Goal: Task Accomplishment & Management: Complete application form

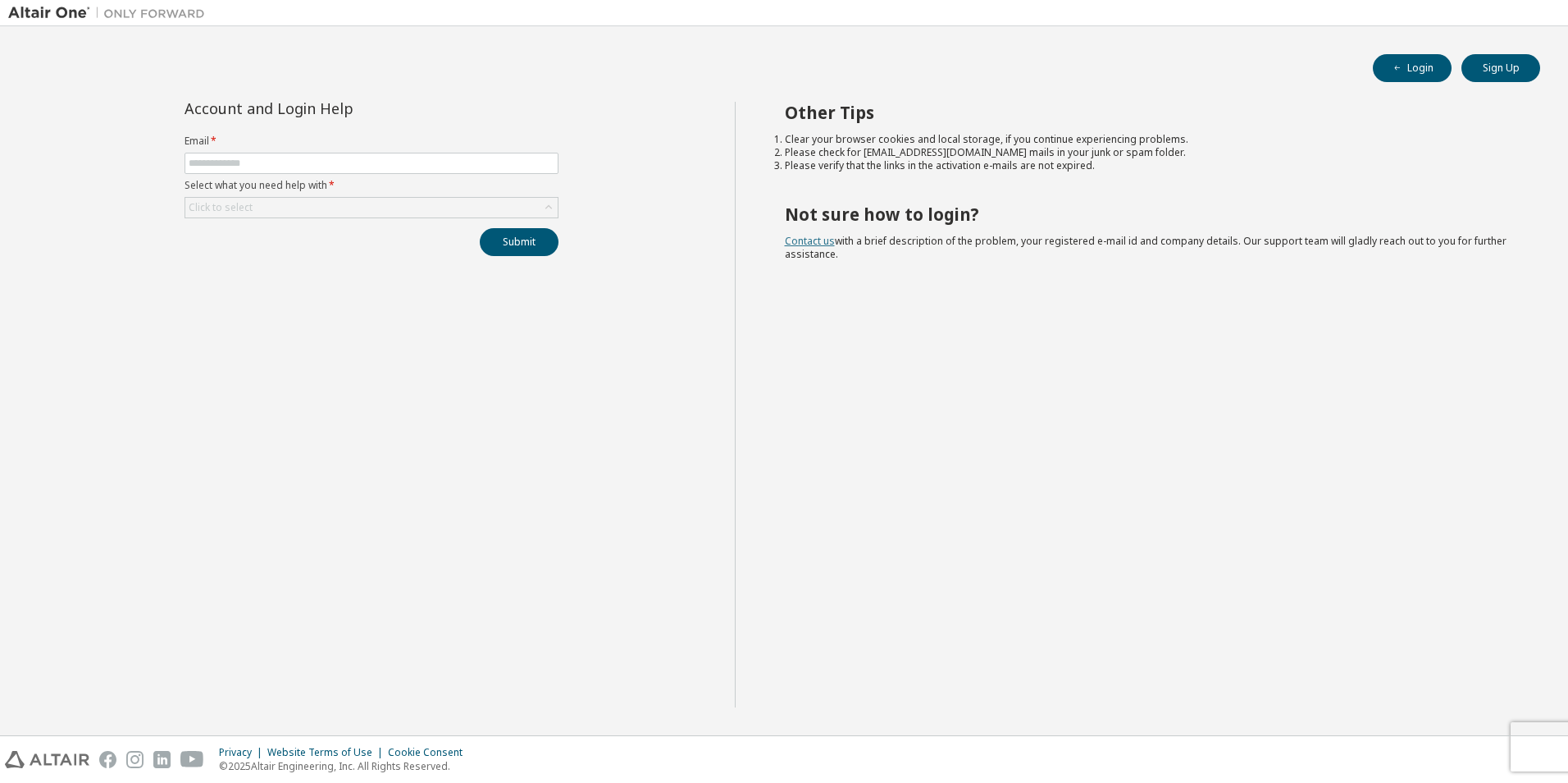
click at [819, 243] on link "Contact us" at bounding box center [809, 241] width 50 height 14
click at [305, 155] on span at bounding box center [371, 163] width 374 height 22
click at [305, 163] on input "text" at bounding box center [371, 164] width 365 height 13
type input "**********"
click at [331, 216] on div "Click to select" at bounding box center [371, 207] width 372 height 20
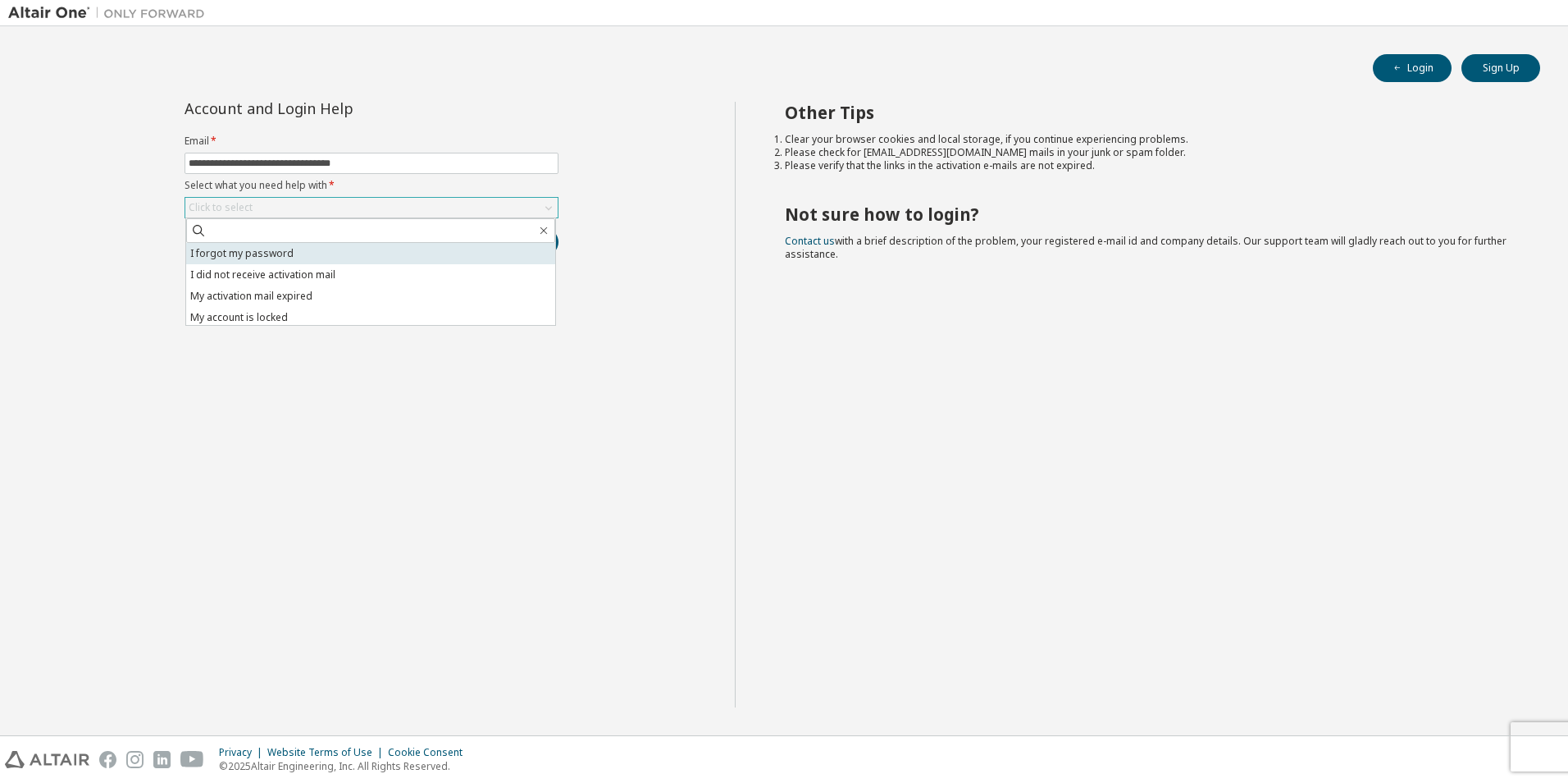
click at [294, 252] on li "I forgot my password" at bounding box center [370, 253] width 369 height 22
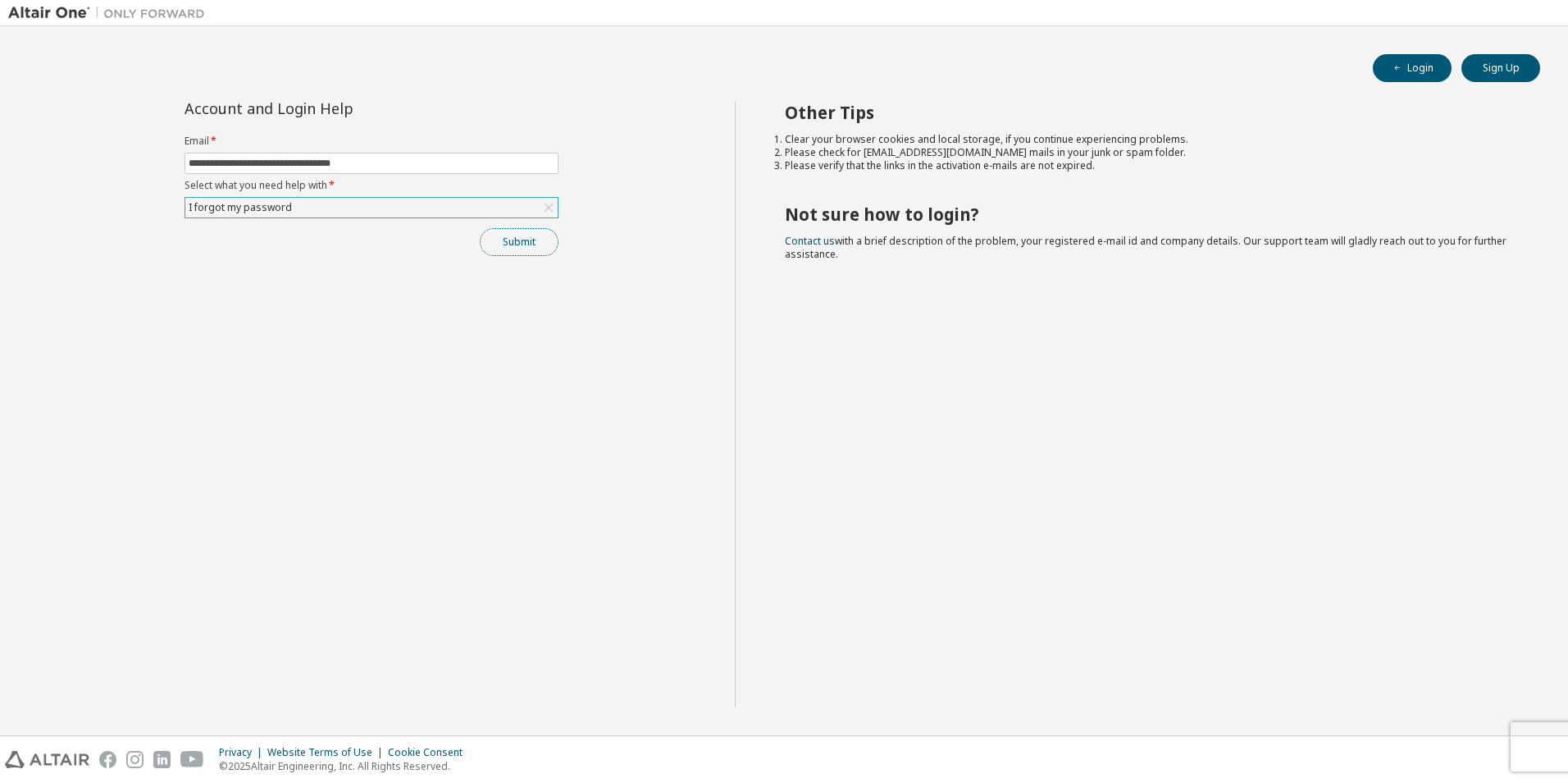
click at [526, 247] on button "Submit" at bounding box center [520, 243] width 79 height 28
click at [1536, 747] on icon "button" at bounding box center [1533, 749] width 9 height 9
click at [293, 202] on div "I forgot my password" at bounding box center [371, 207] width 372 height 20
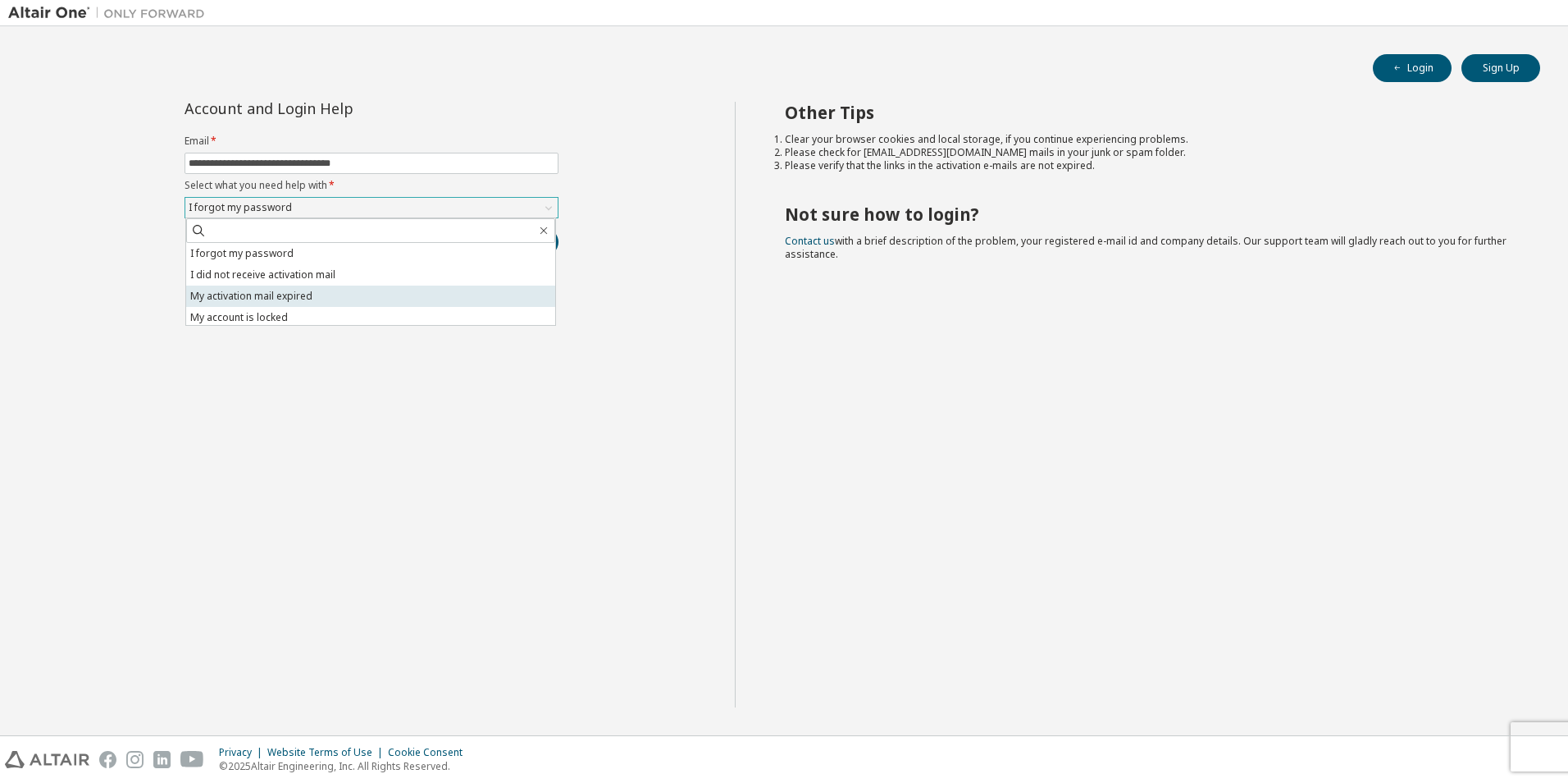
click at [311, 302] on li "My activation mail expired" at bounding box center [370, 296] width 369 height 22
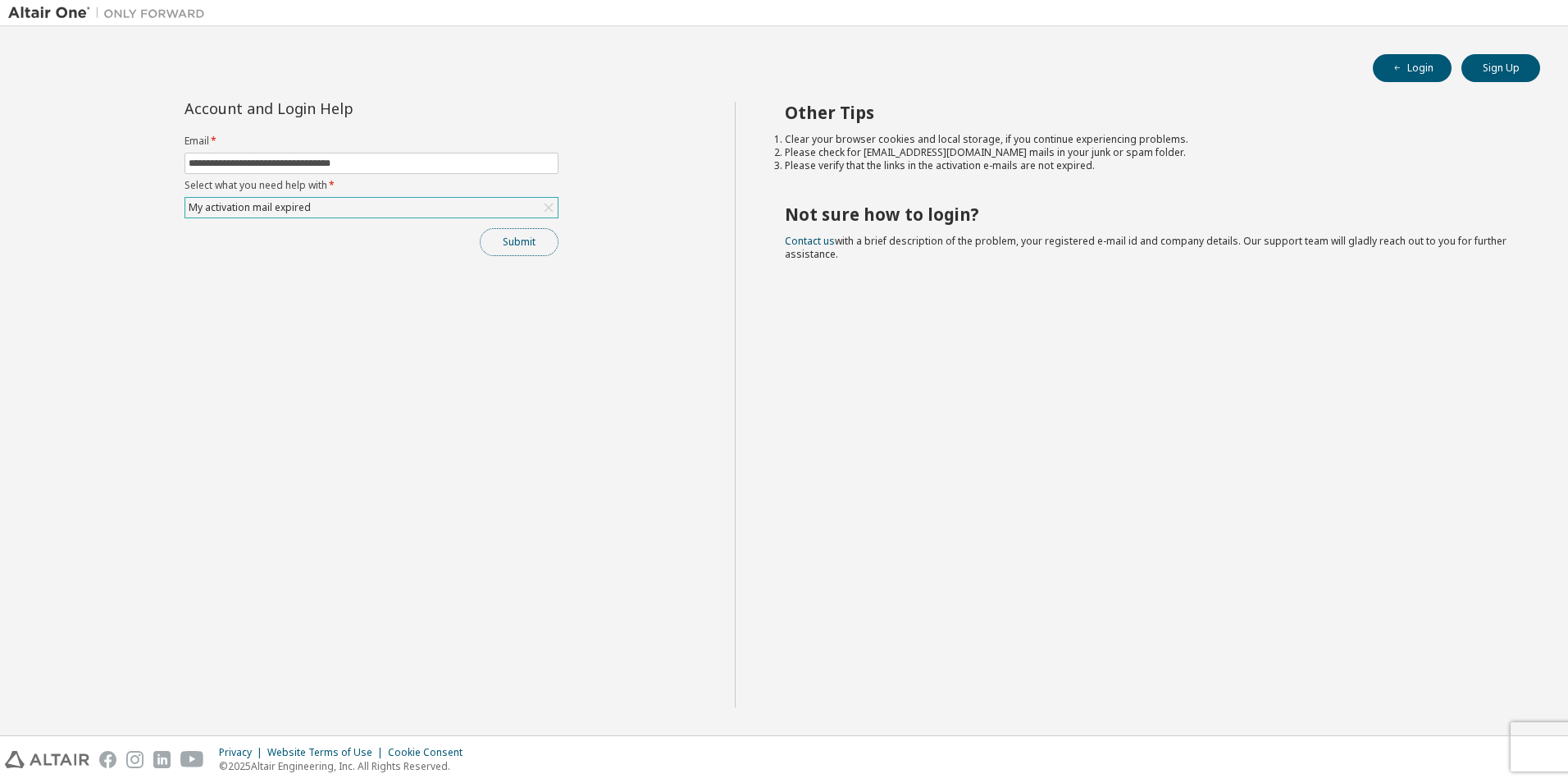
click at [527, 240] on button "Submit" at bounding box center [520, 243] width 79 height 28
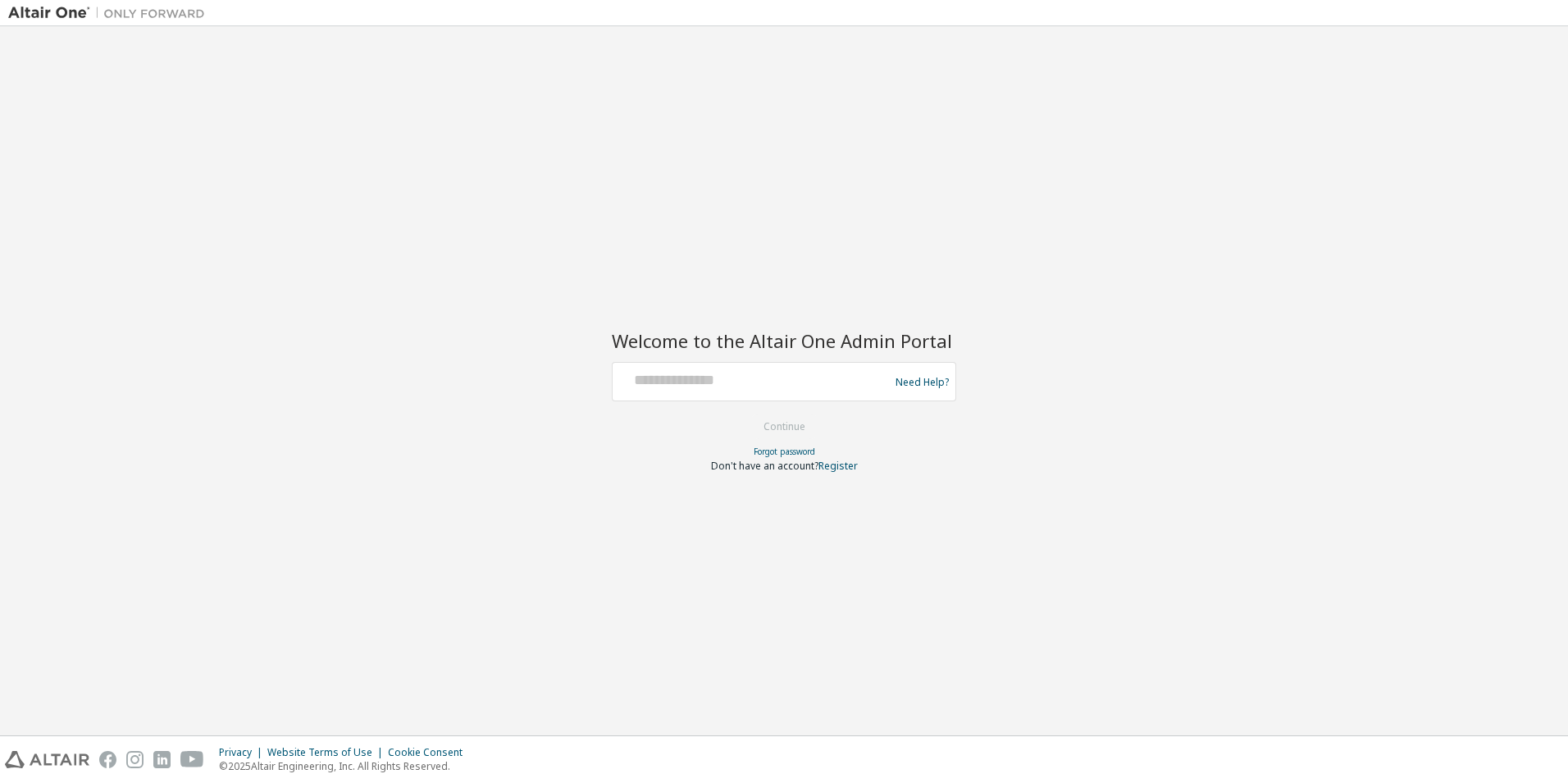
click at [727, 391] on div at bounding box center [753, 381] width 268 height 31
click at [773, 448] on link "Forgot password" at bounding box center [784, 451] width 61 height 11
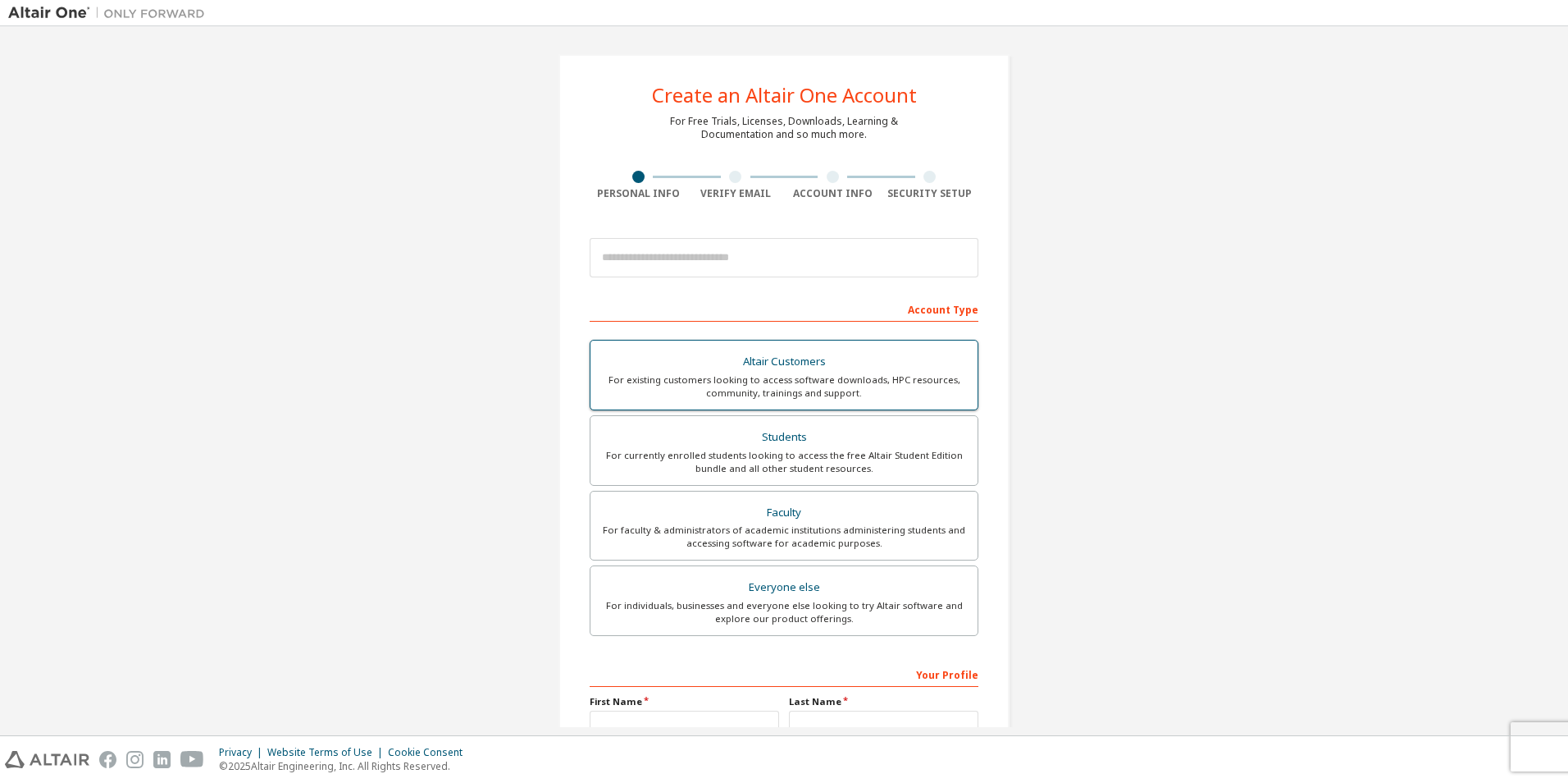
click at [713, 368] on div "Altair Customers" at bounding box center [784, 362] width 367 height 23
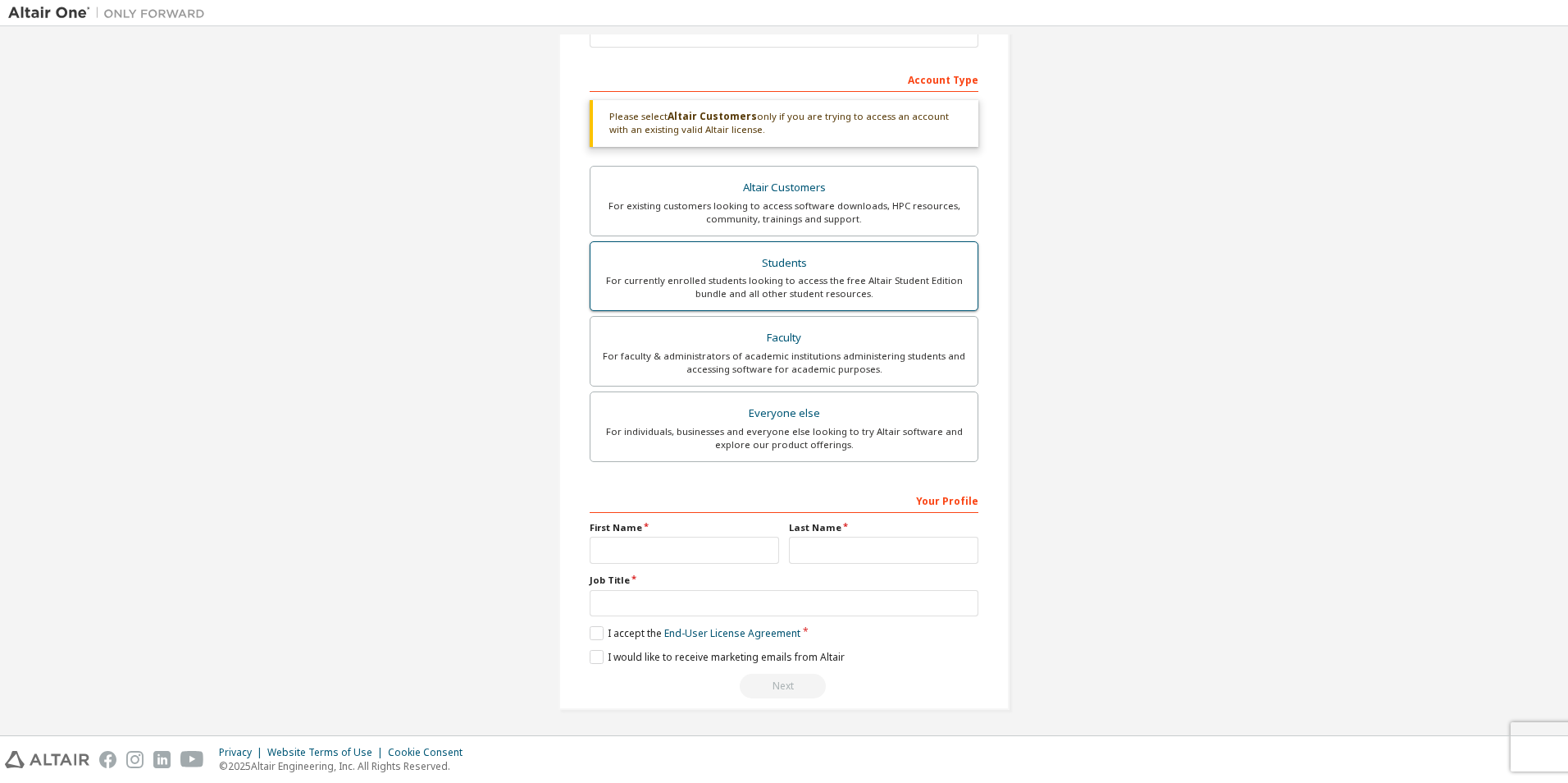
scroll to position [232, 0]
click at [706, 535] on input "text" at bounding box center [685, 547] width 190 height 27
type input "******"
type input "**********"
type input "*****"
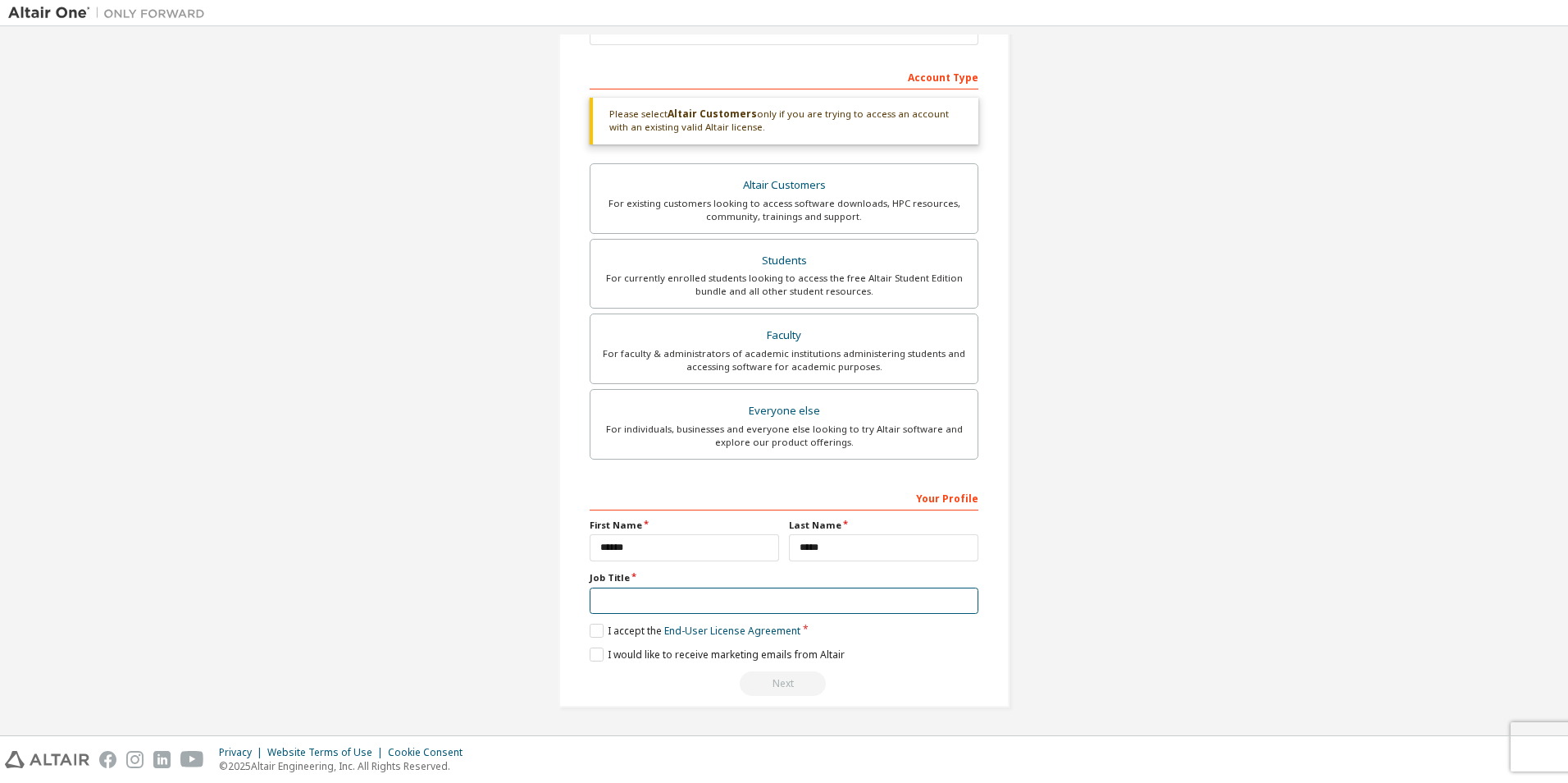
type input "********"
click at [590, 630] on label "I accept the End-User License Agreement" at bounding box center [695, 630] width 210 height 14
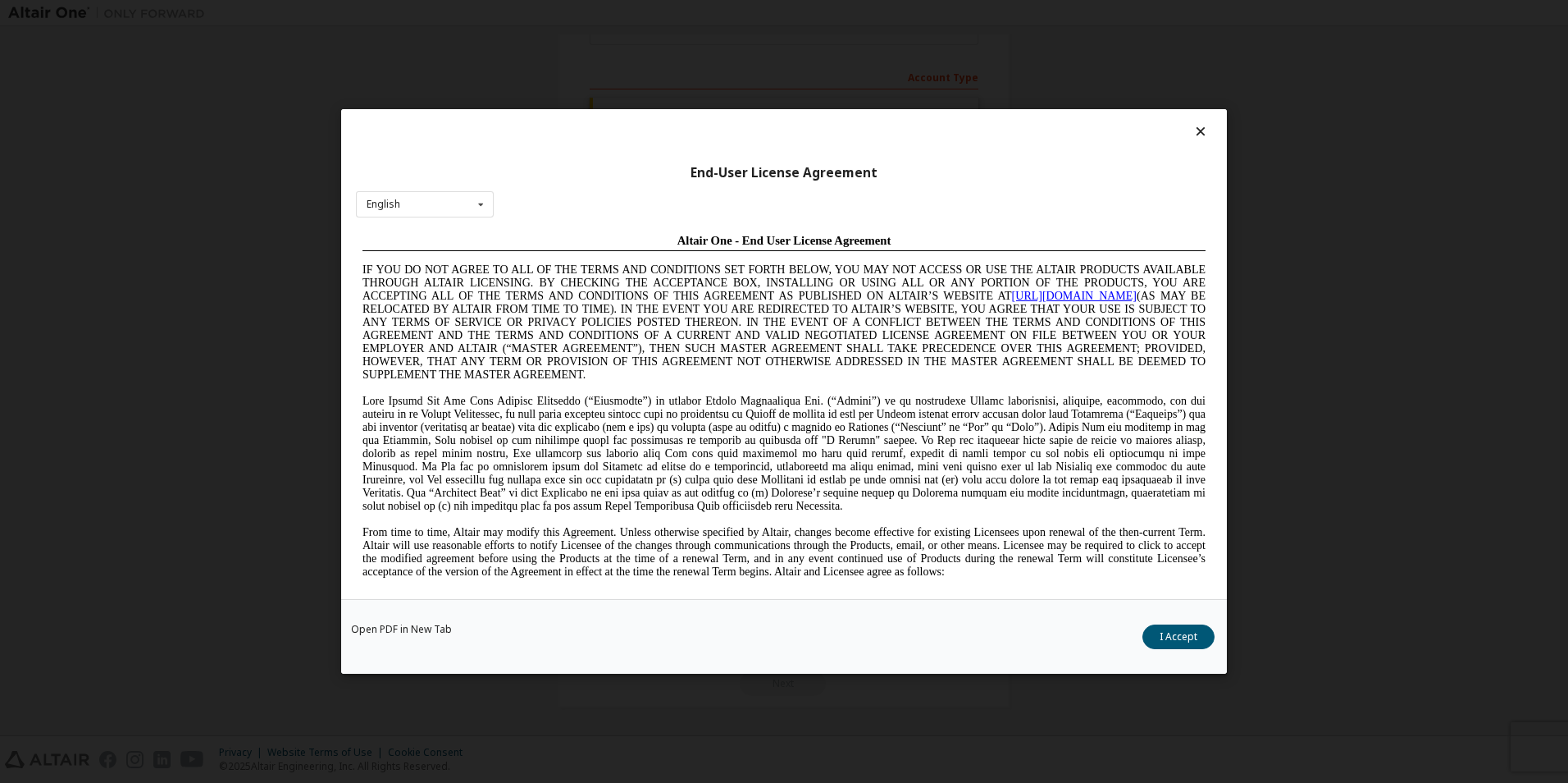
scroll to position [0, 0]
click at [1154, 643] on button "I Accept" at bounding box center [1178, 636] width 72 height 24
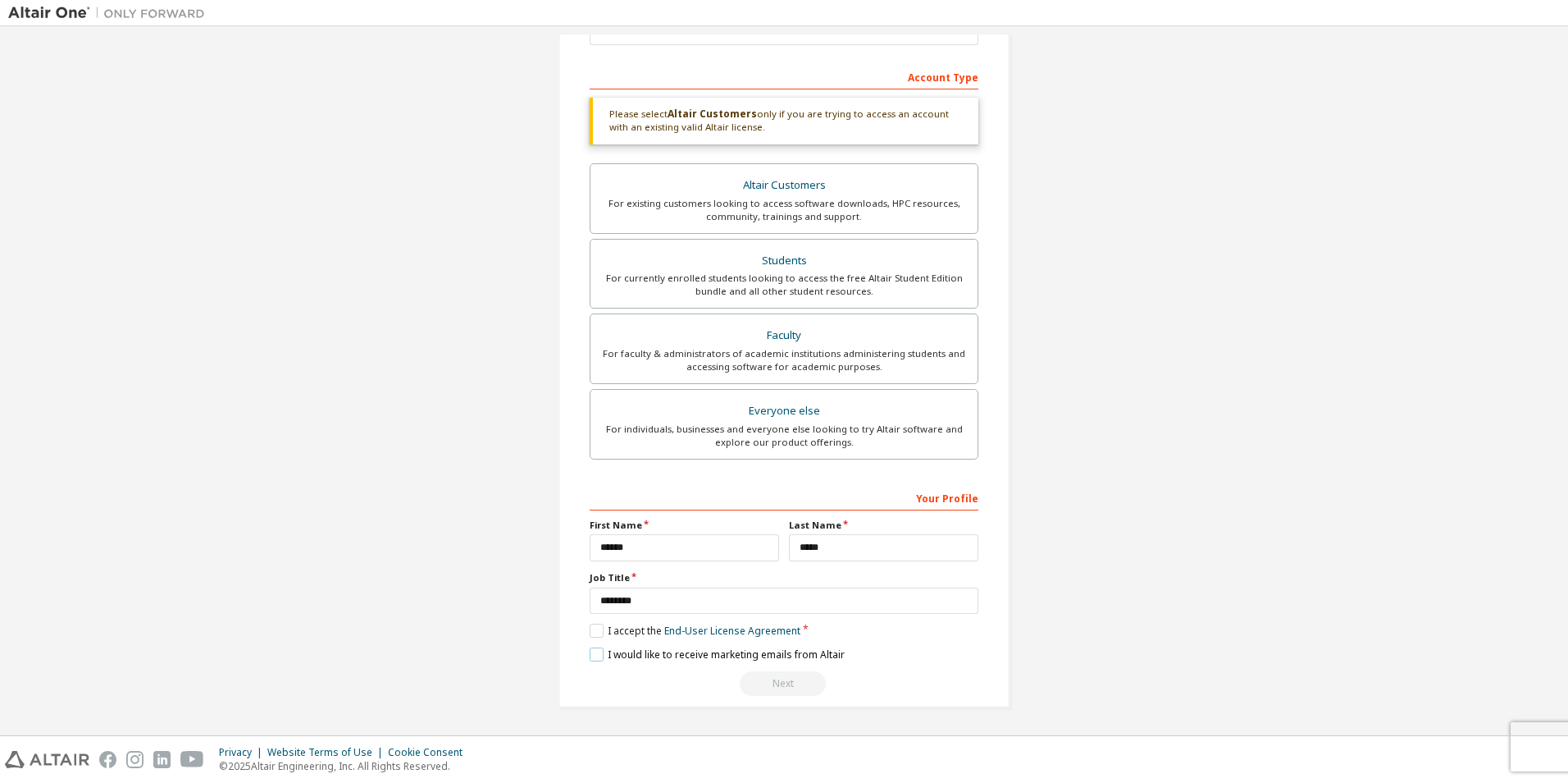
click at [598, 657] on label "I would like to receive marketing emails from Altair" at bounding box center [717, 654] width 255 height 14
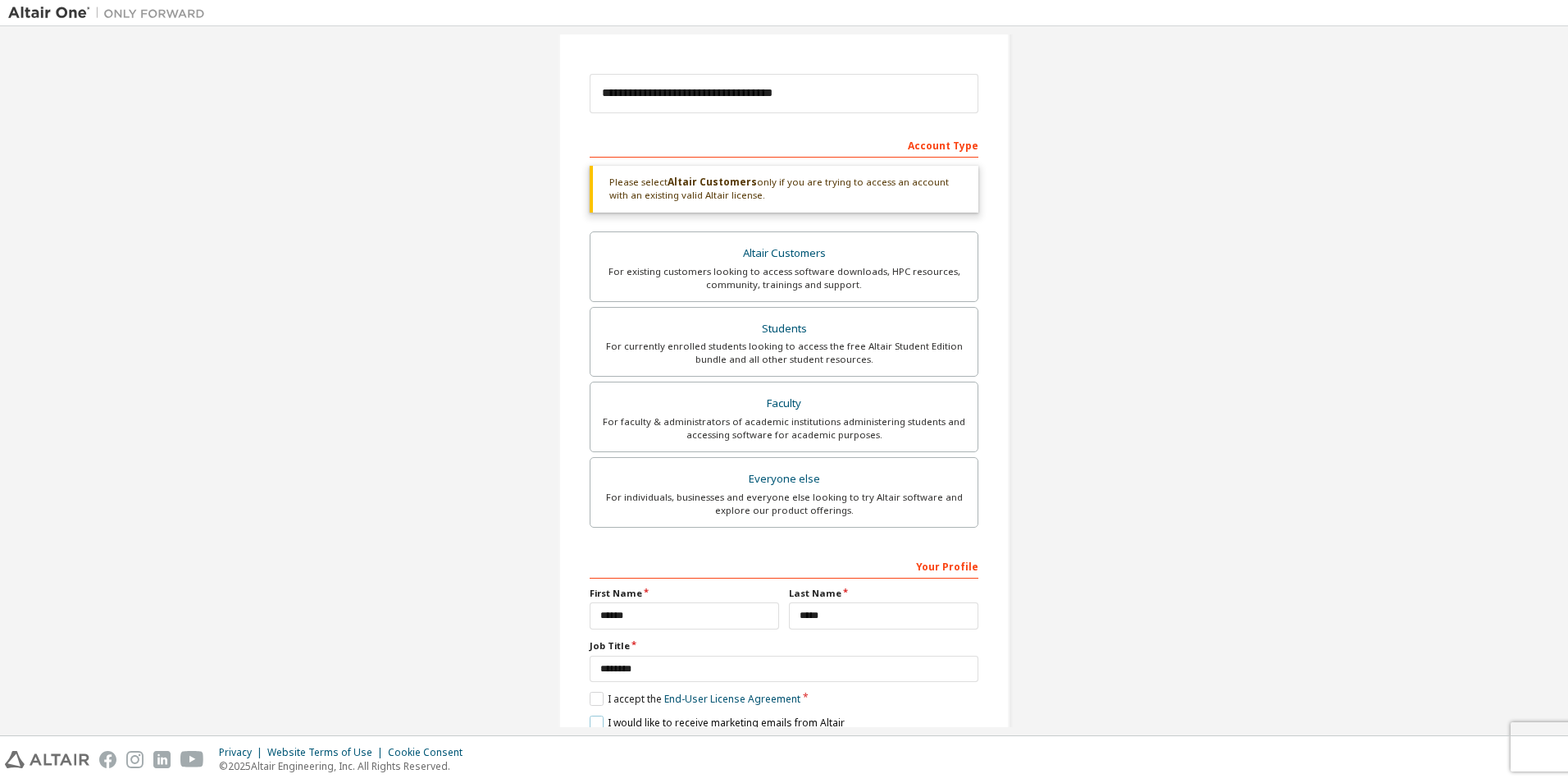
scroll to position [232, 0]
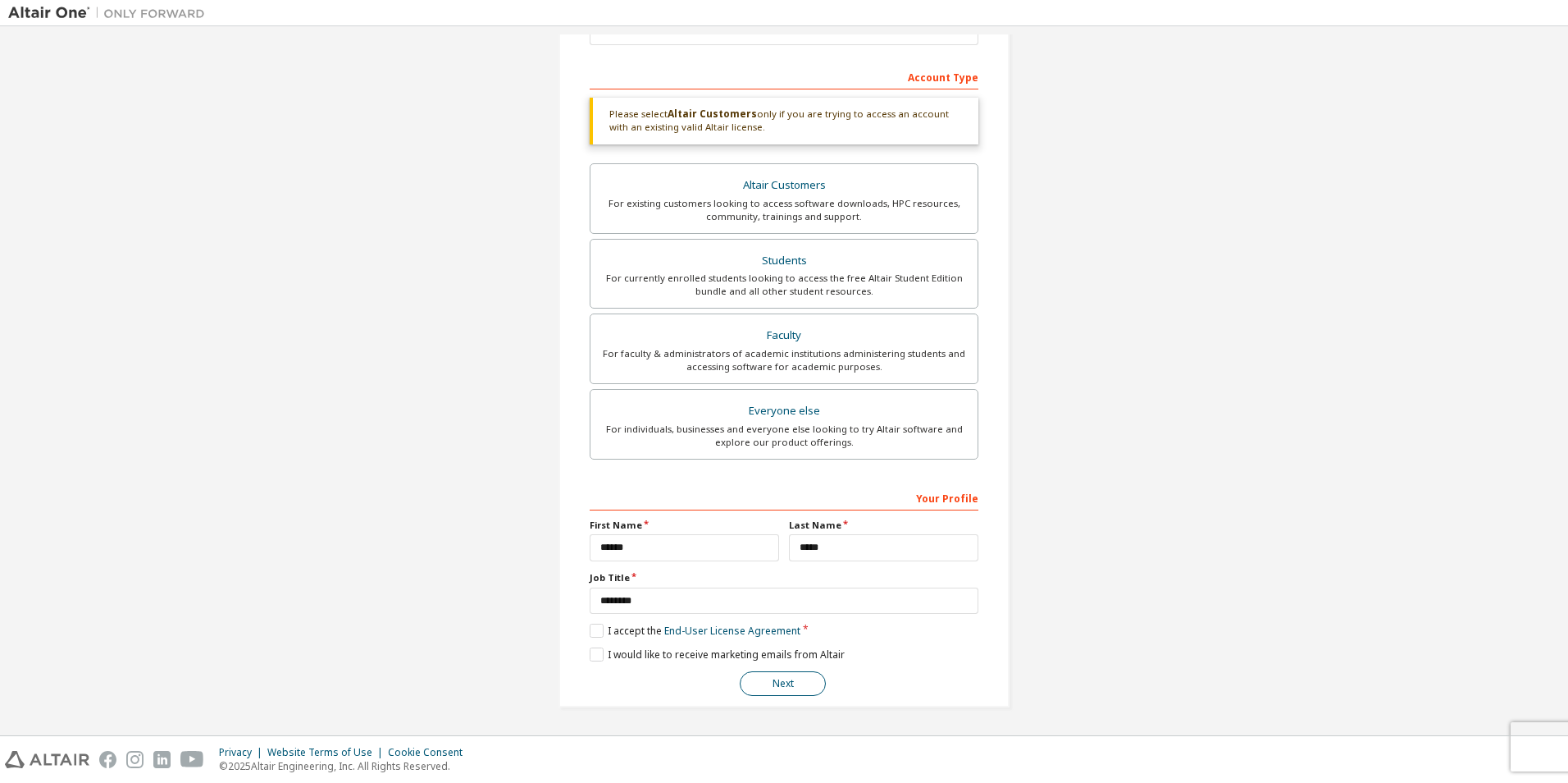
click at [763, 680] on button "Next" at bounding box center [783, 683] width 86 height 24
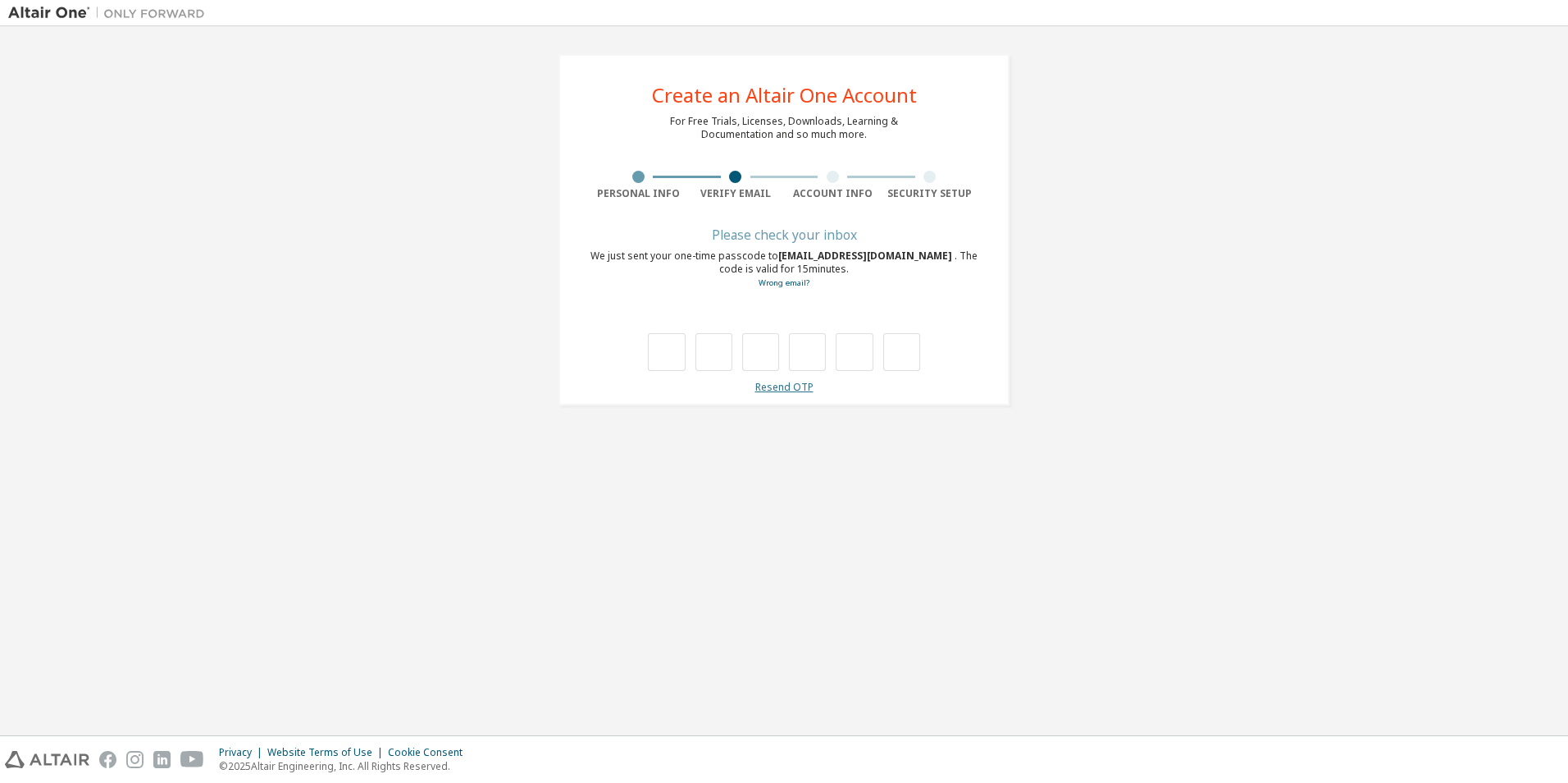
click at [798, 386] on link "Resend OTP" at bounding box center [784, 386] width 58 height 14
